Goal: Transaction & Acquisition: Obtain resource

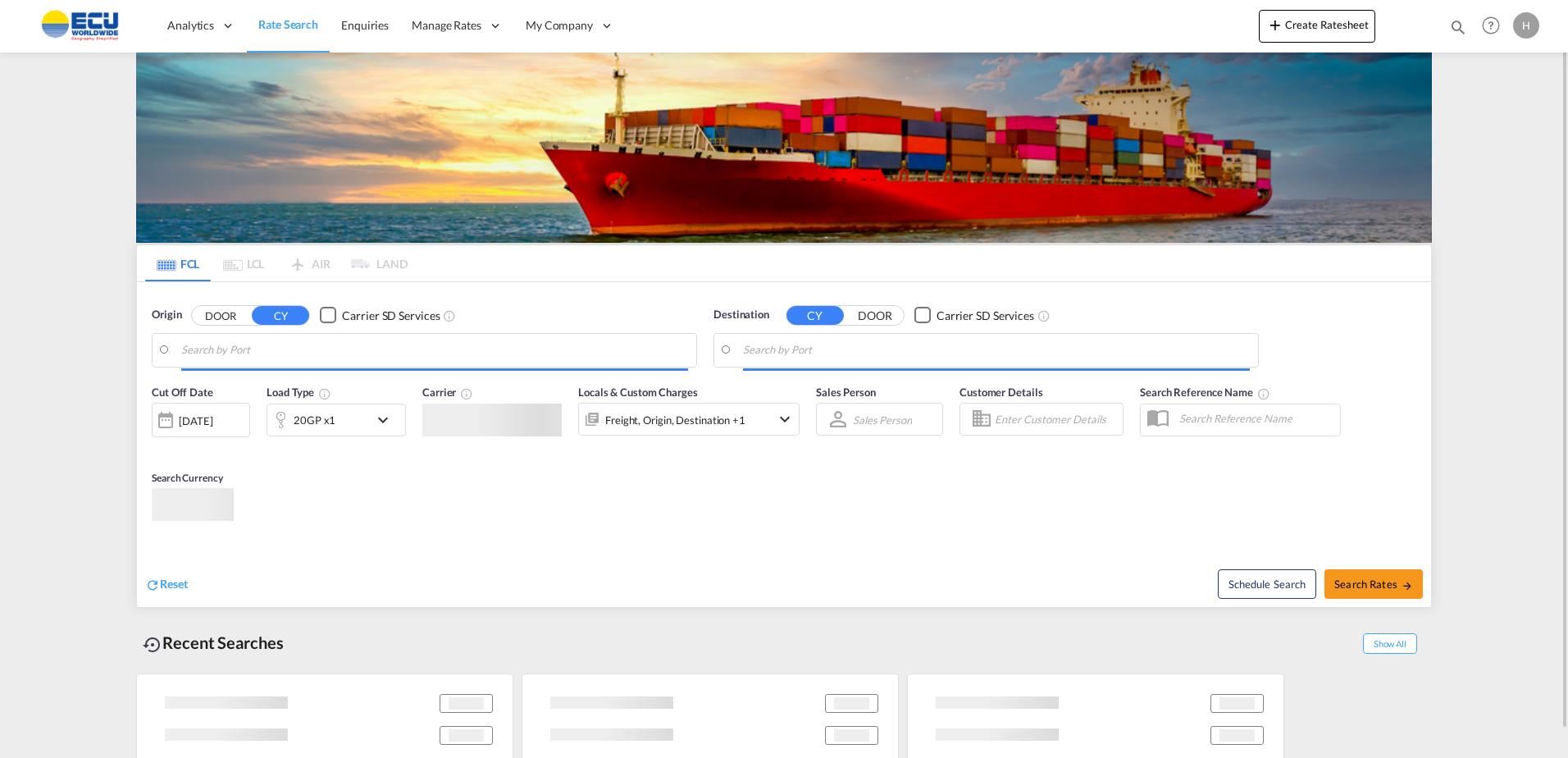
type input "[GEOGRAPHIC_DATA], FRMRS"
type input "Callao, PECLL"
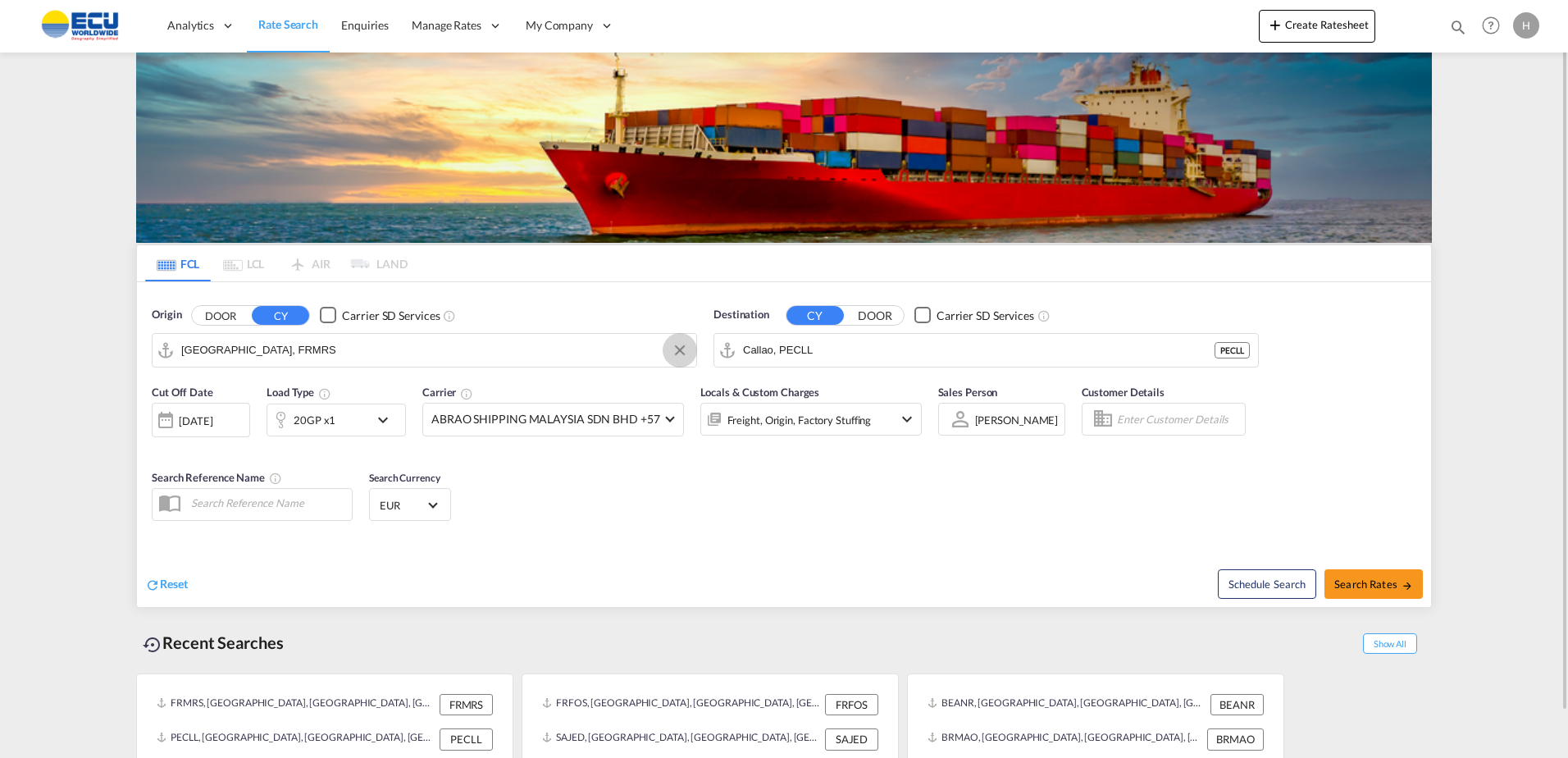
drag, startPoint x: 680, startPoint y: 346, endPoint x: 642, endPoint y: 353, distance: 38.6
click at [680, 346] on button "Clear Input" at bounding box center [680, 350] width 24 height 24
click at [625, 354] on input "Search by Port" at bounding box center [434, 350] width 507 height 24
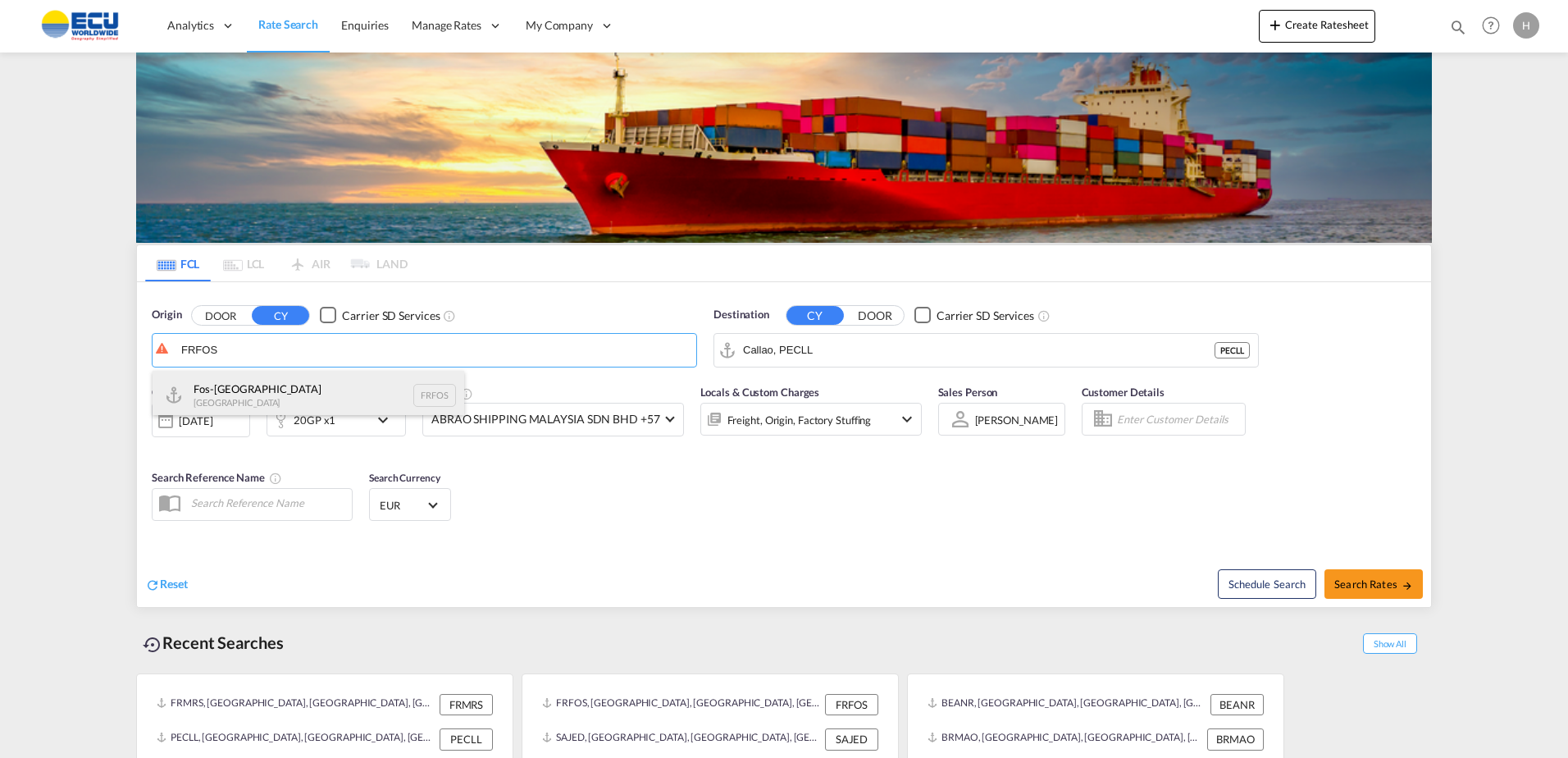
click at [327, 405] on div "Fos-sur-Mer [GEOGRAPHIC_DATA] FRFOS" at bounding box center [308, 395] width 312 height 49
type input "Fos-[GEOGRAPHIC_DATA], [GEOGRAPHIC_DATA]"
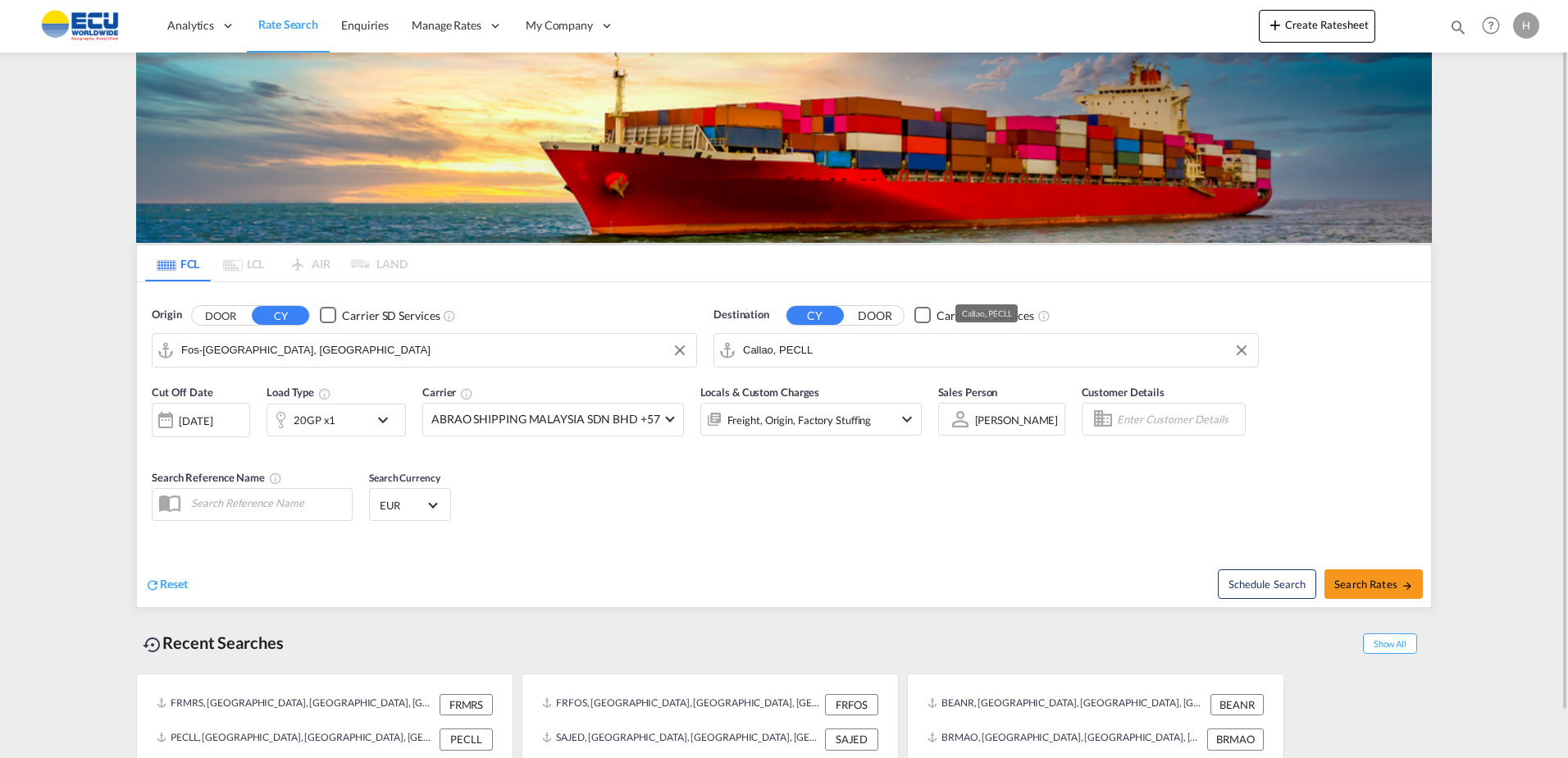
drag, startPoint x: 859, startPoint y: 349, endPoint x: 724, endPoint y: 346, distance: 135.0
click at [730, 346] on md-input-container "Callao, PECLL" at bounding box center [987, 350] width 544 height 33
click at [930, 346] on input "Callao, PECLL" at bounding box center [996, 350] width 507 height 24
drag, startPoint x: 975, startPoint y: 349, endPoint x: 649, endPoint y: 338, distance: 326.2
click at [650, 338] on div "Origin DOOR CY Carrier SD Services [GEOGRAPHIC_DATA], [GEOGRAPHIC_DATA] Destina…" at bounding box center [784, 329] width 1294 height 94
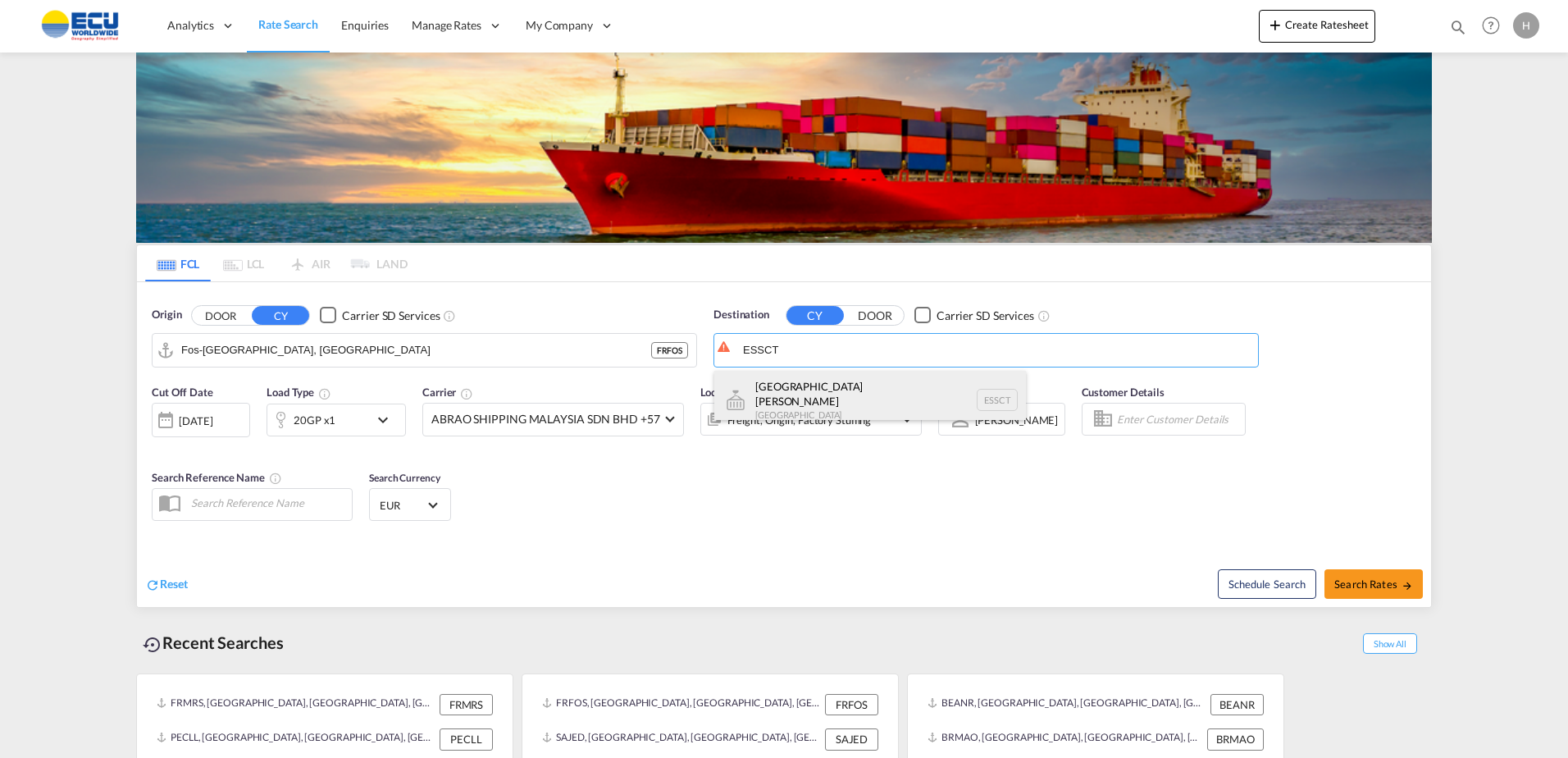
click at [835, 385] on div "[GEOGRAPHIC_DATA][PERSON_NAME] [GEOGRAPHIC_DATA] ESSCT" at bounding box center [871, 400] width 312 height 59
type input "[GEOGRAPHIC_DATA][PERSON_NAME], ESSCT"
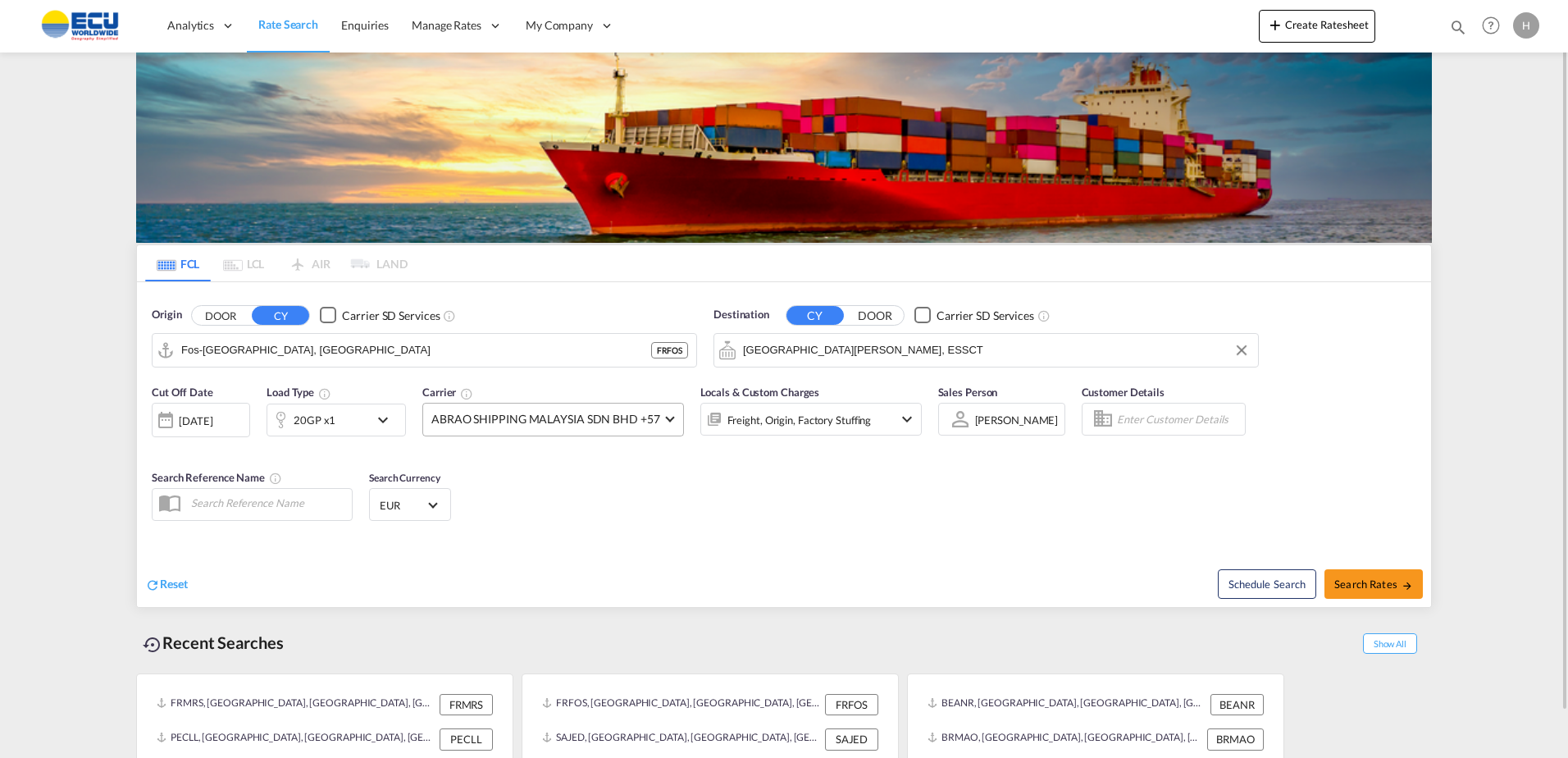
click at [545, 425] on span "ABRAO SHIPPING MALAYSIA SDN BHD +57" at bounding box center [546, 418] width 229 height 16
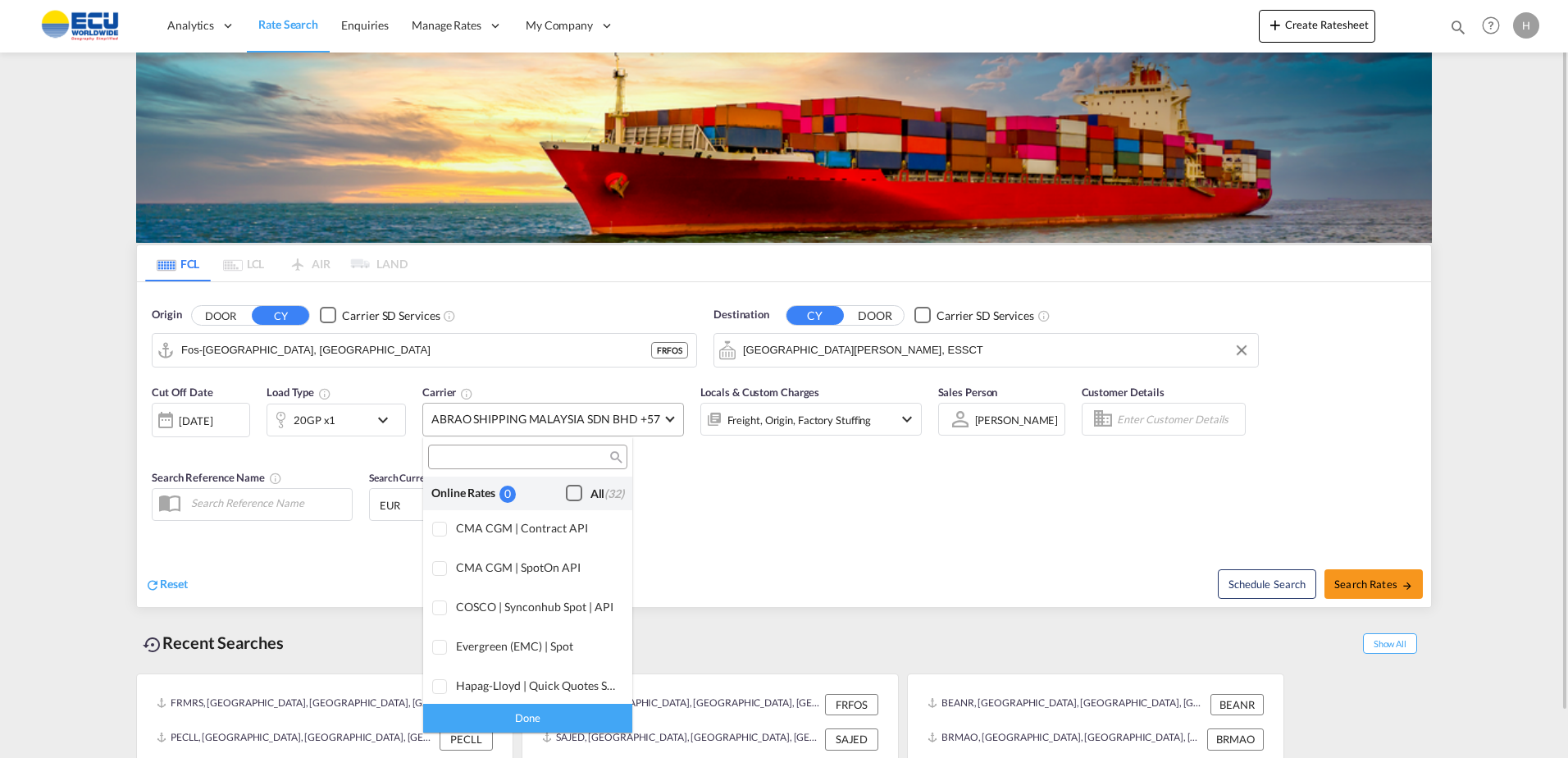
click at [569, 489] on div "Checkbox No Ink" at bounding box center [573, 492] width 16 height 16
click at [564, 719] on div "Done" at bounding box center [527, 717] width 209 height 29
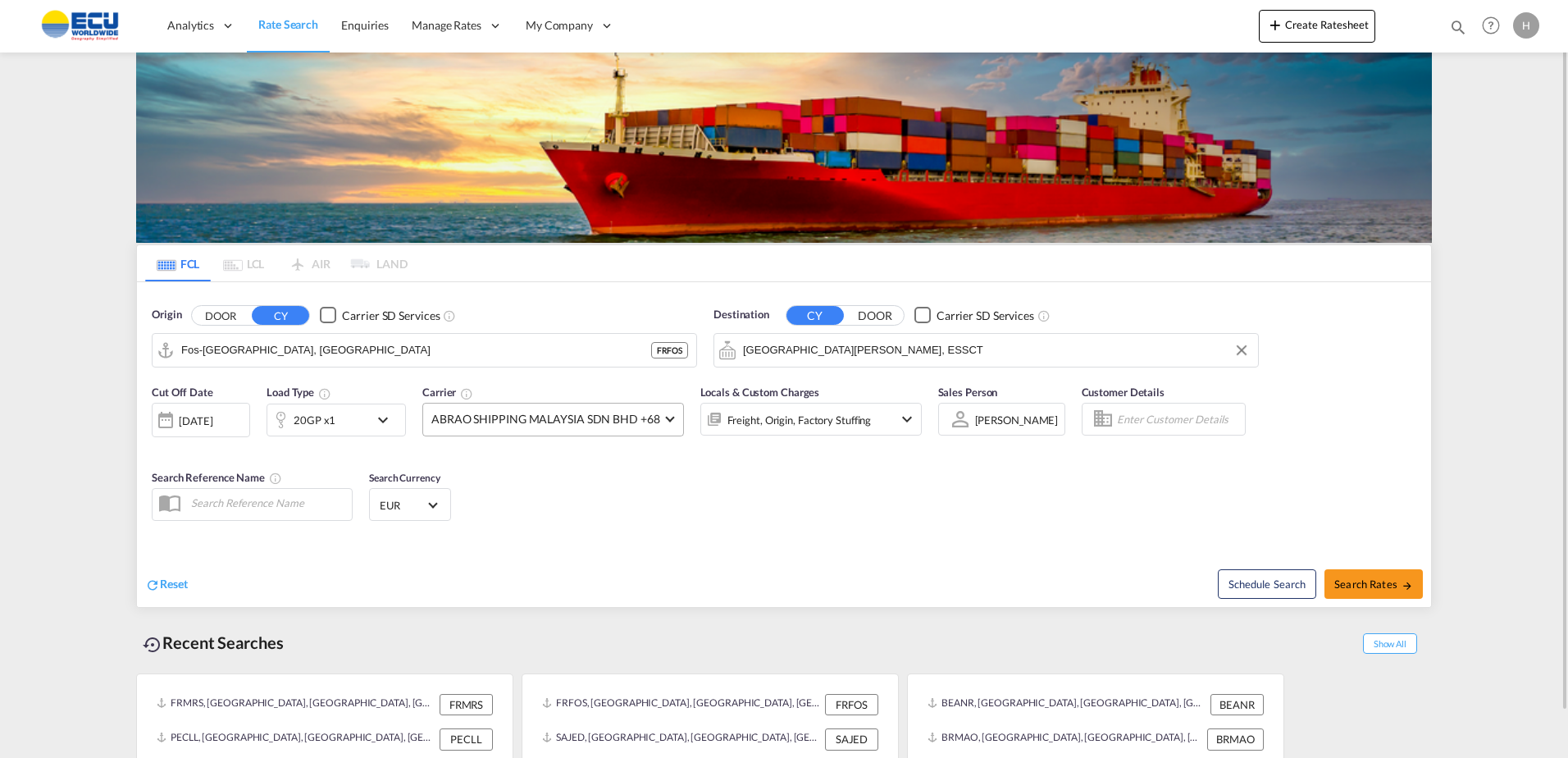
click at [741, 546] on div "Reset Schedule Search Search Rates" at bounding box center [784, 571] width 1294 height 71
click at [1386, 591] on button "Search Rates" at bounding box center [1374, 584] width 99 height 29
type input "FRFOS to ESSCT / [DATE]"
